Goal: Information Seeking & Learning: Find specific fact

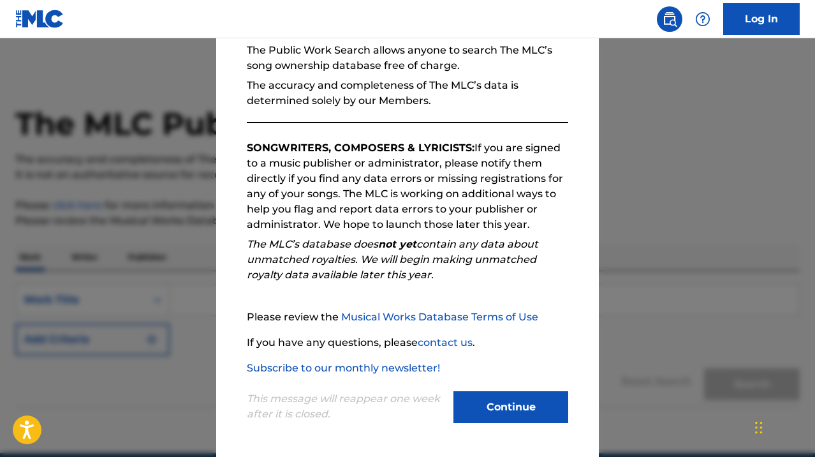
scroll to position [127, 0]
click at [492, 404] on button "Continue" at bounding box center [510, 407] width 115 height 32
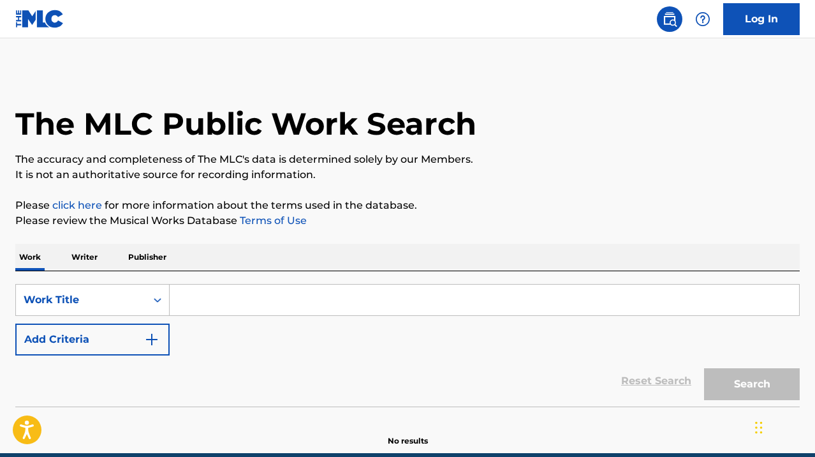
click at [193, 299] on input "Search Form" at bounding box center [485, 299] width 630 height 31
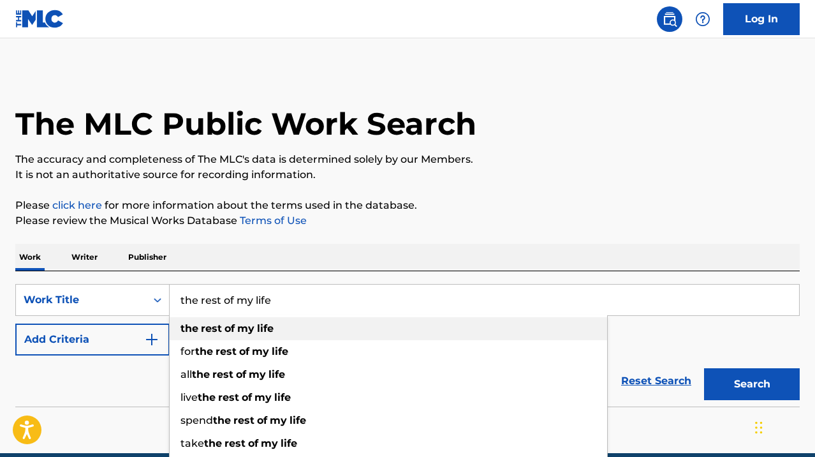
type input "the rest of my life"
click at [217, 334] on strong "rest" at bounding box center [211, 328] width 21 height 12
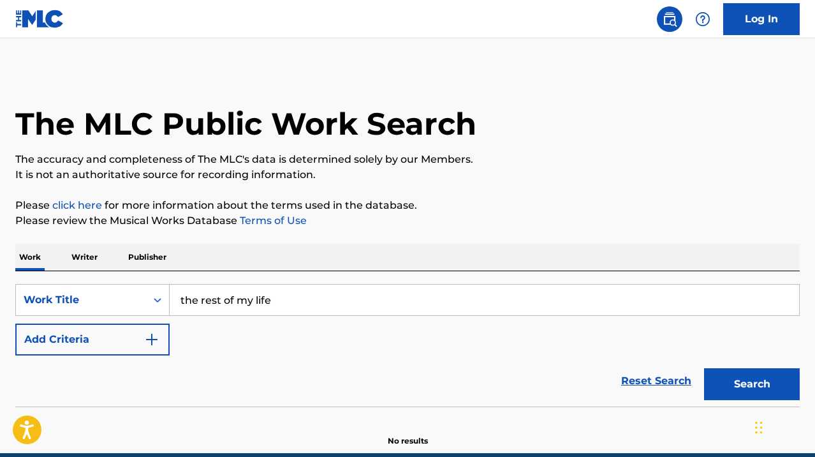
click at [133, 339] on button "Add Criteria" at bounding box center [92, 339] width 154 height 32
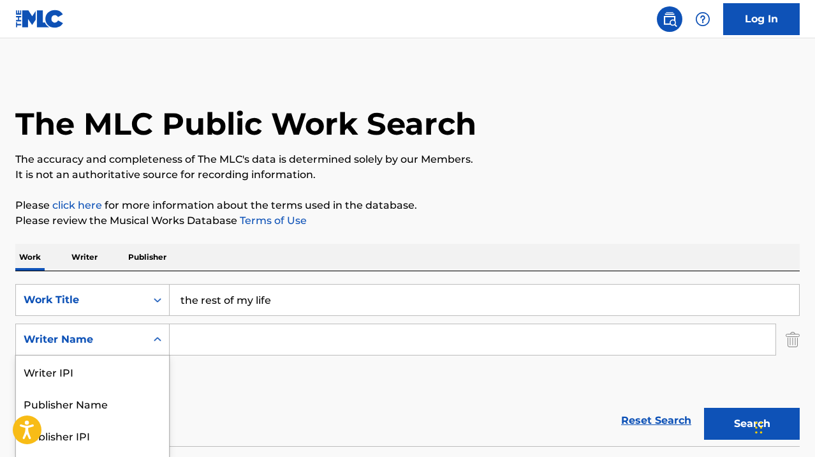
click at [149, 342] on div "Writer Name selected, 5 of 5. 5 results available. Use Up and Down to choose op…" at bounding box center [92, 339] width 154 height 32
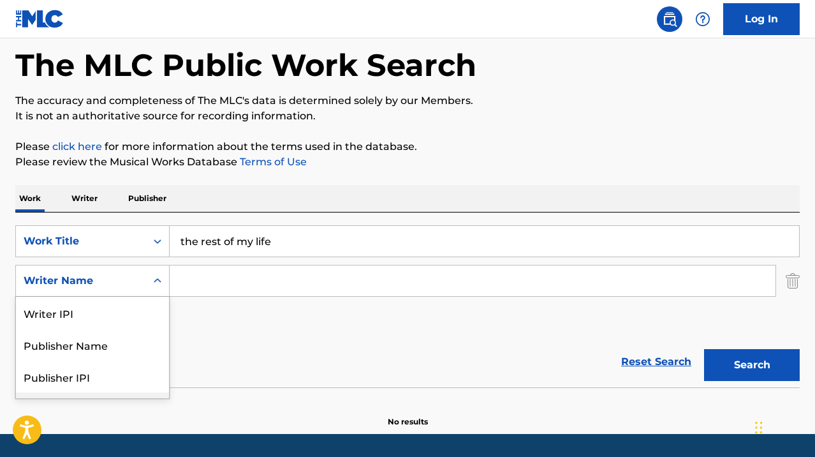
scroll to position [0, 0]
click at [215, 280] on input "Search Form" at bounding box center [473, 280] width 606 height 31
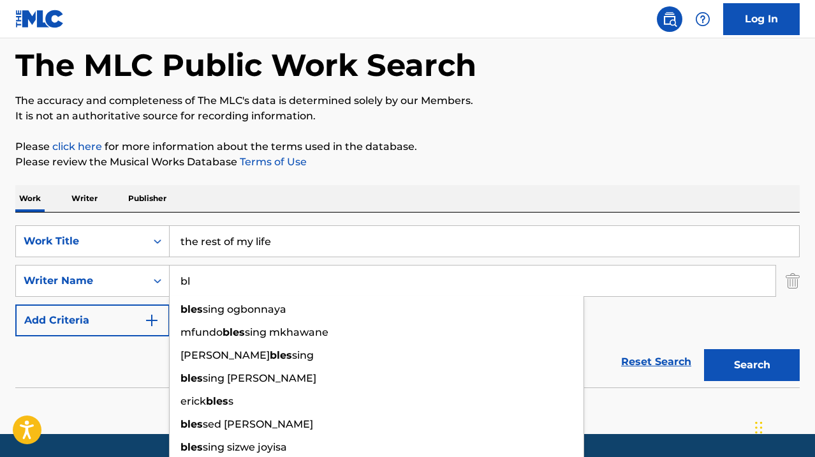
type input "b"
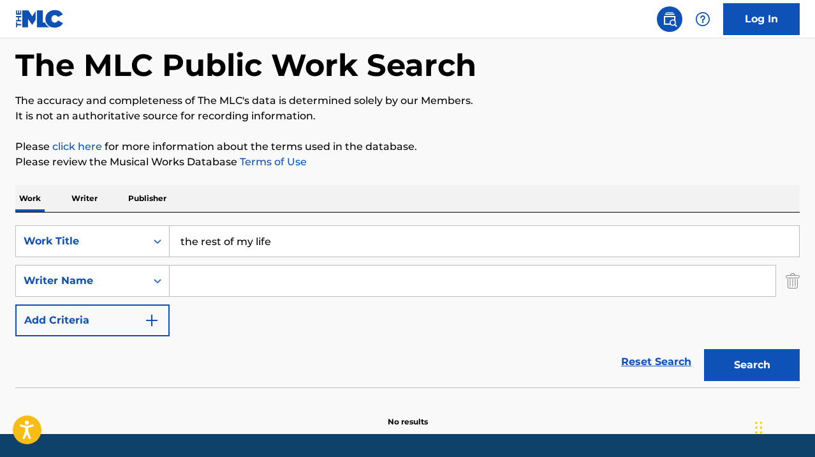
click at [93, 196] on p "Writer" at bounding box center [85, 198] width 34 height 27
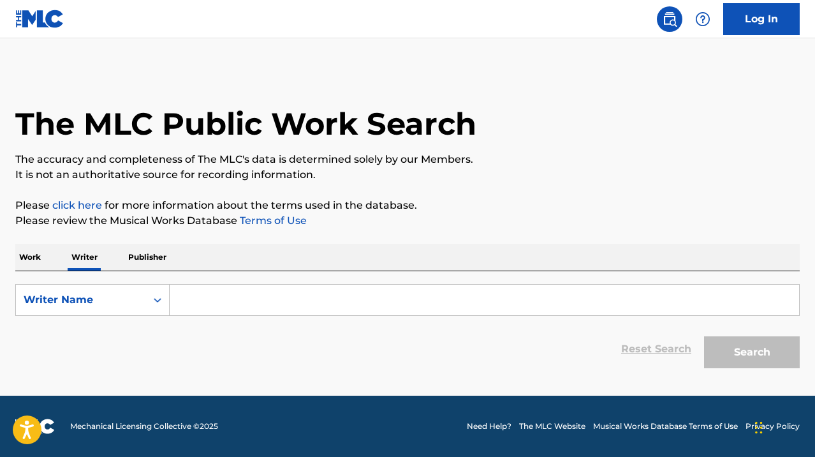
click at [32, 259] on p "Work" at bounding box center [29, 257] width 29 height 27
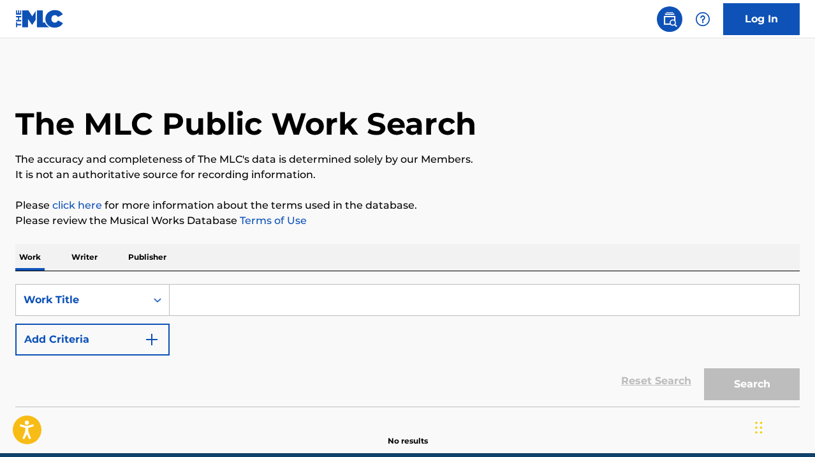
click at [199, 302] on input "Search Form" at bounding box center [485, 299] width 630 height 31
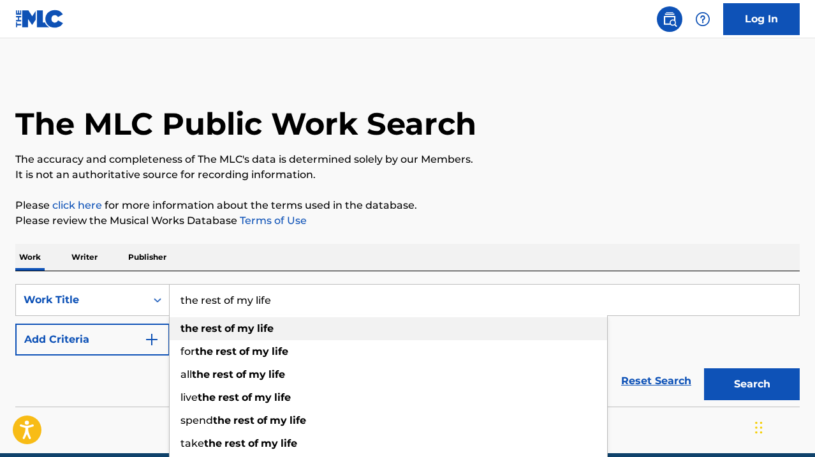
type input "the rest of my life"
click at [210, 335] on div "the rest of my life" at bounding box center [389, 328] width 438 height 23
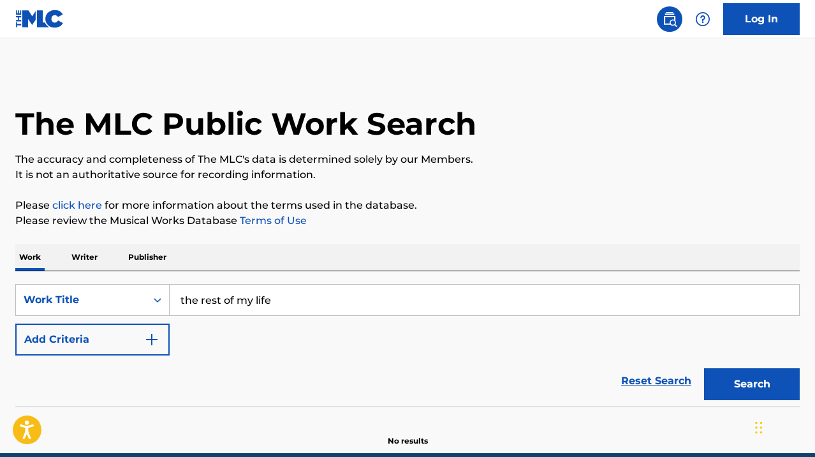
click at [136, 337] on button "Add Criteria" at bounding box center [92, 339] width 154 height 32
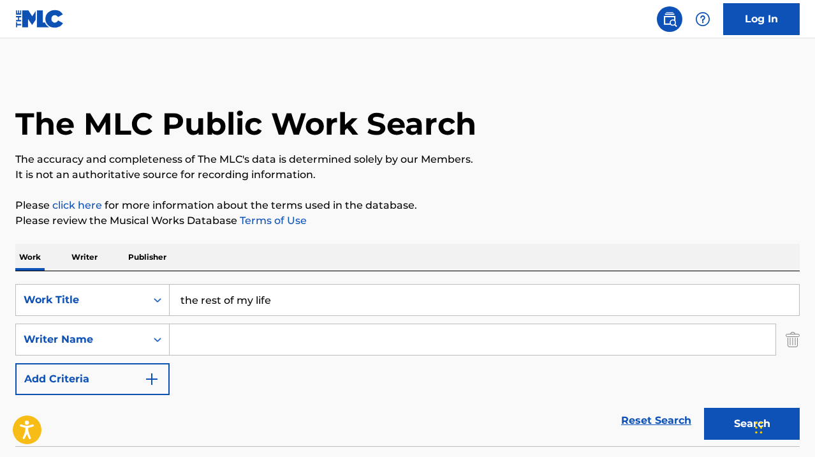
click at [357, 335] on input "Search Form" at bounding box center [473, 339] width 606 height 31
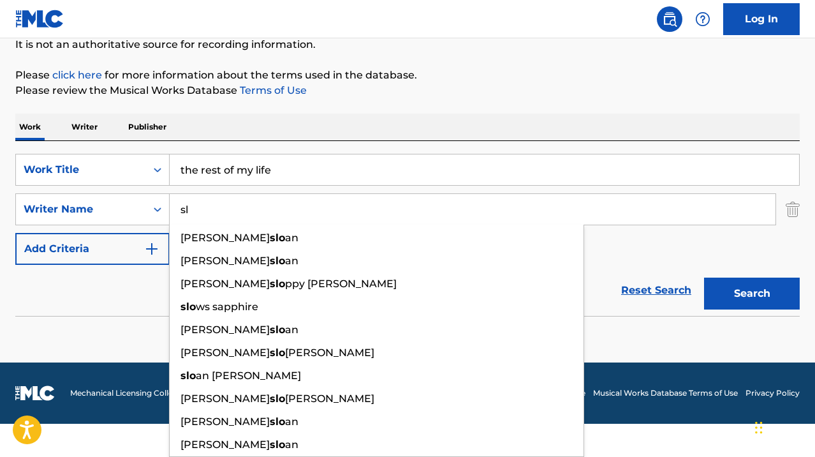
scroll to position [97, 0]
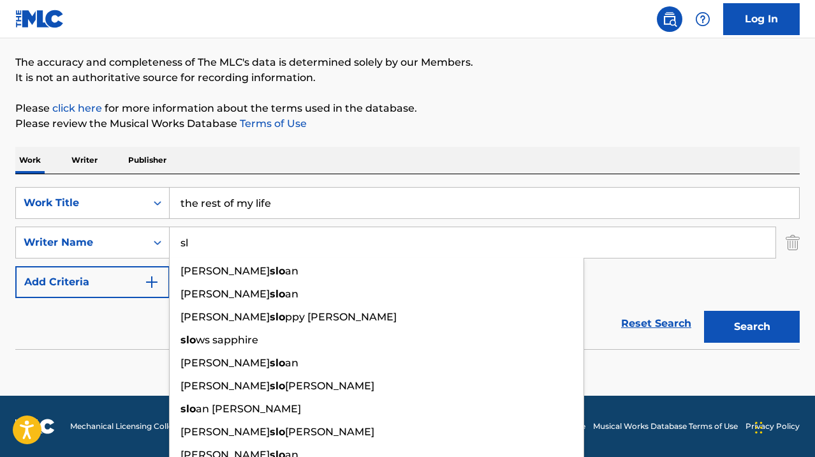
type input "s"
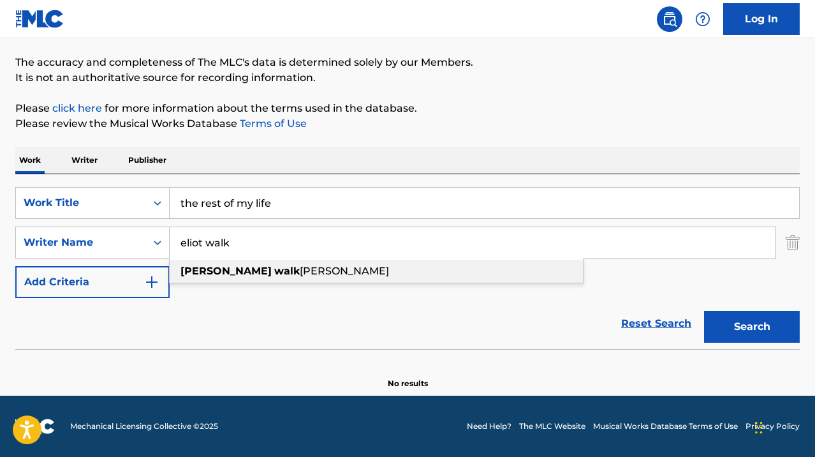
click at [300, 276] on span "[PERSON_NAME]" at bounding box center [344, 271] width 89 height 12
type input "[PERSON_NAME]"
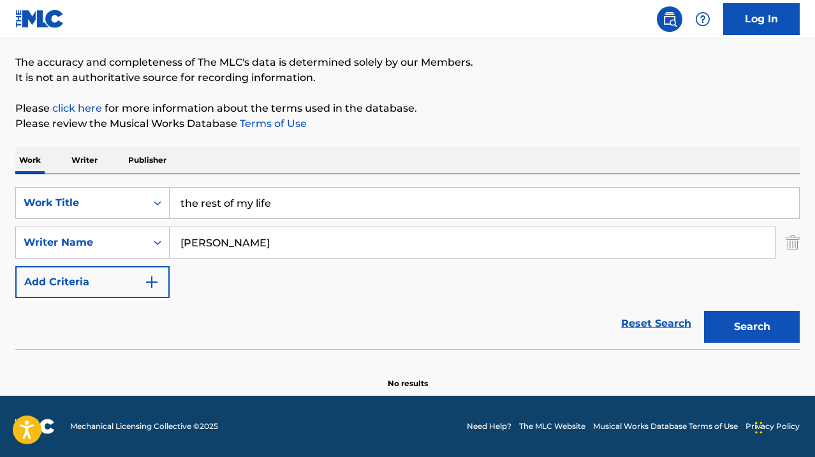
click at [718, 328] on button "Search" at bounding box center [752, 327] width 96 height 32
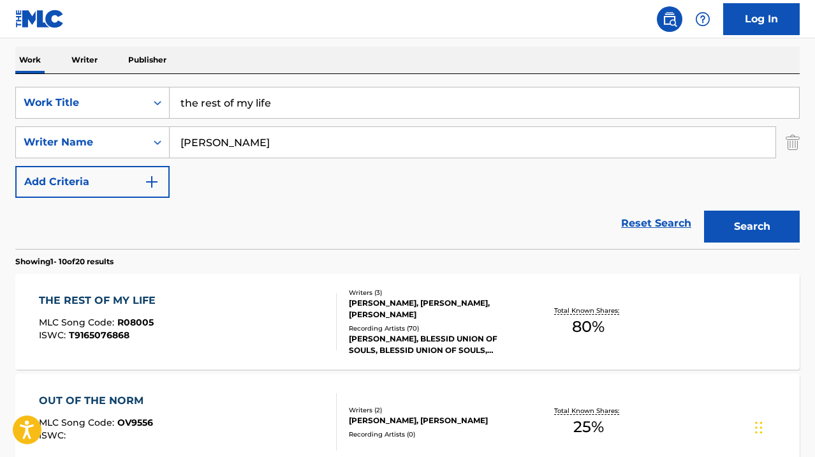
scroll to position [217, 0]
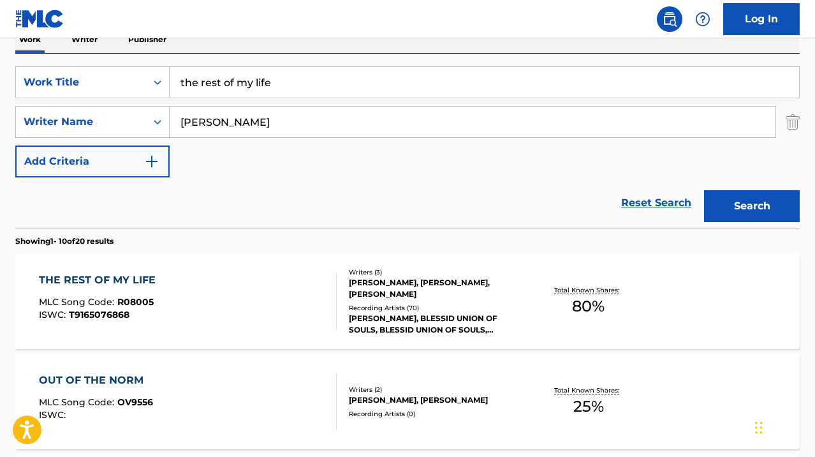
click at [133, 279] on div "THE REST OF MY LIFE" at bounding box center [100, 279] width 123 height 15
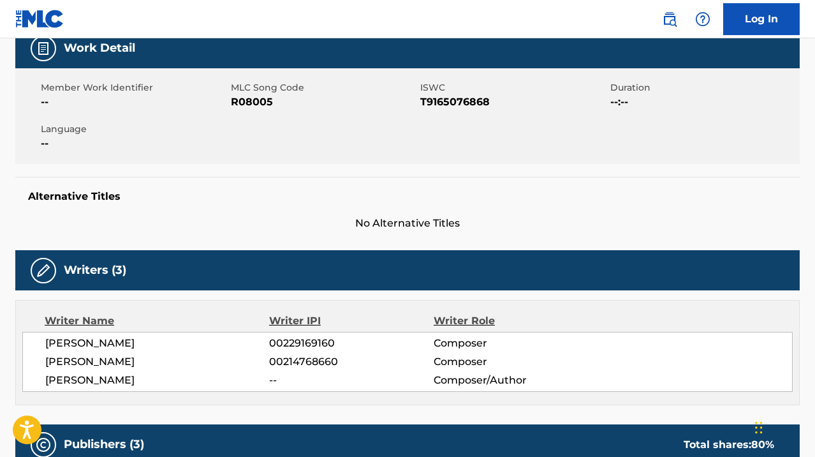
scroll to position [201, 0]
